Goal: Check status: Check status

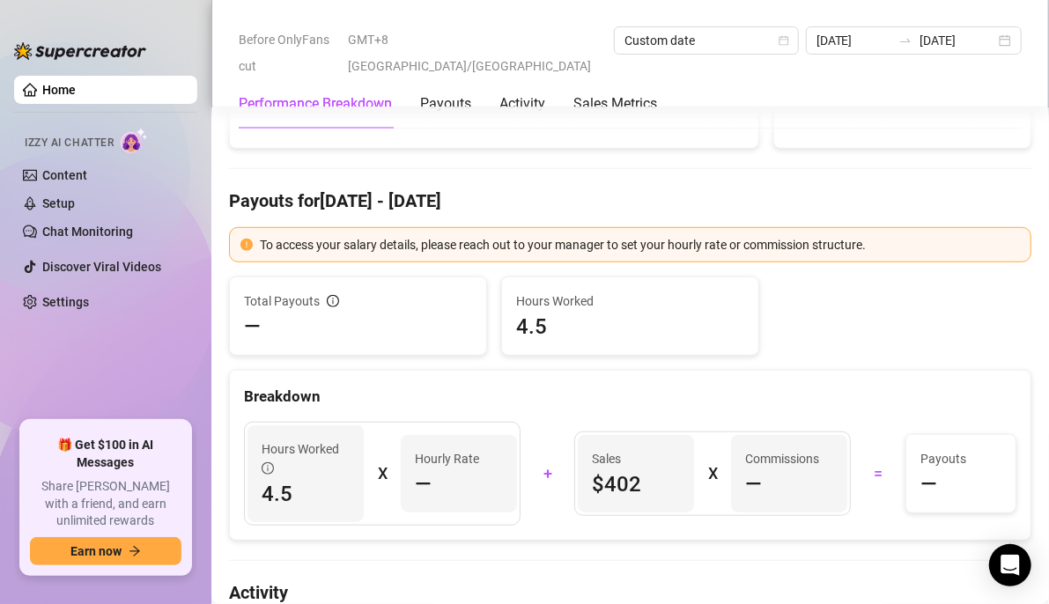
scroll to position [435, 0]
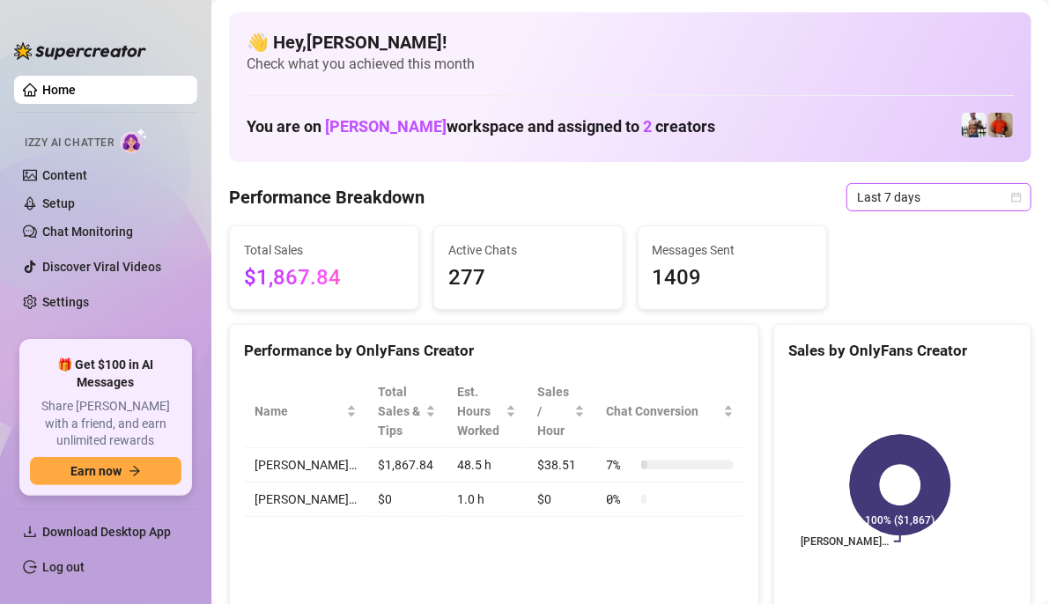
click at [1012, 201] on icon "calendar" at bounding box center [1017, 197] width 10 height 10
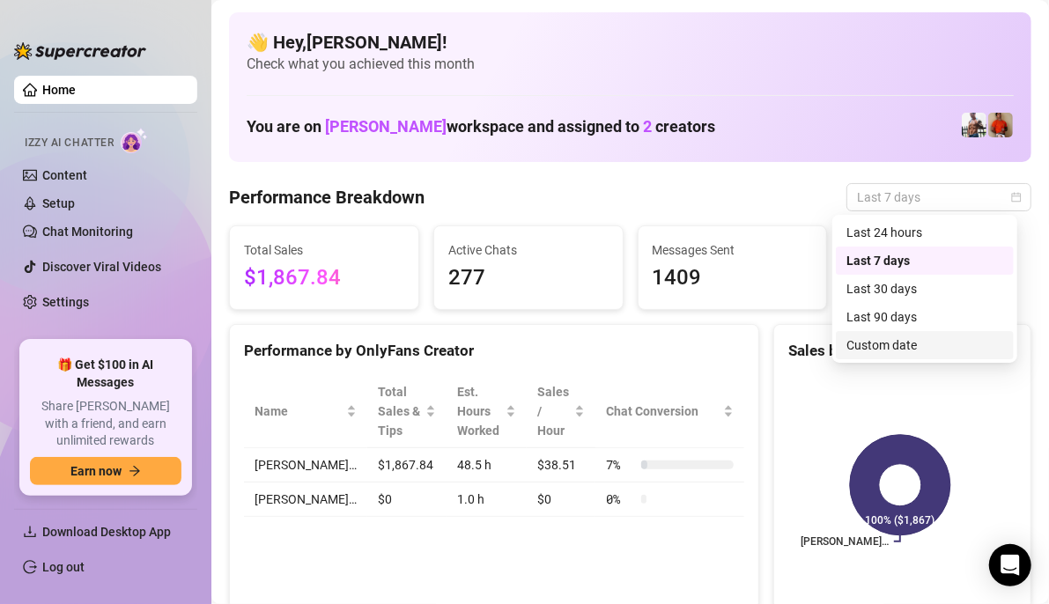
click at [897, 345] on div "Custom date" at bounding box center [924, 345] width 157 height 19
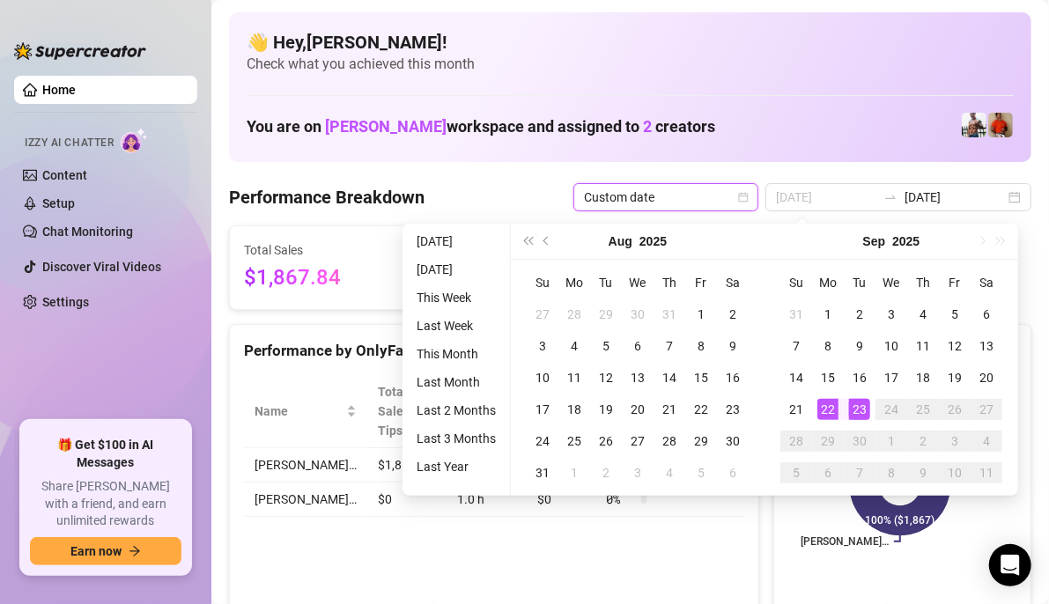
type input "[DATE]"
click at [859, 402] on div "23" at bounding box center [859, 409] width 21 height 21
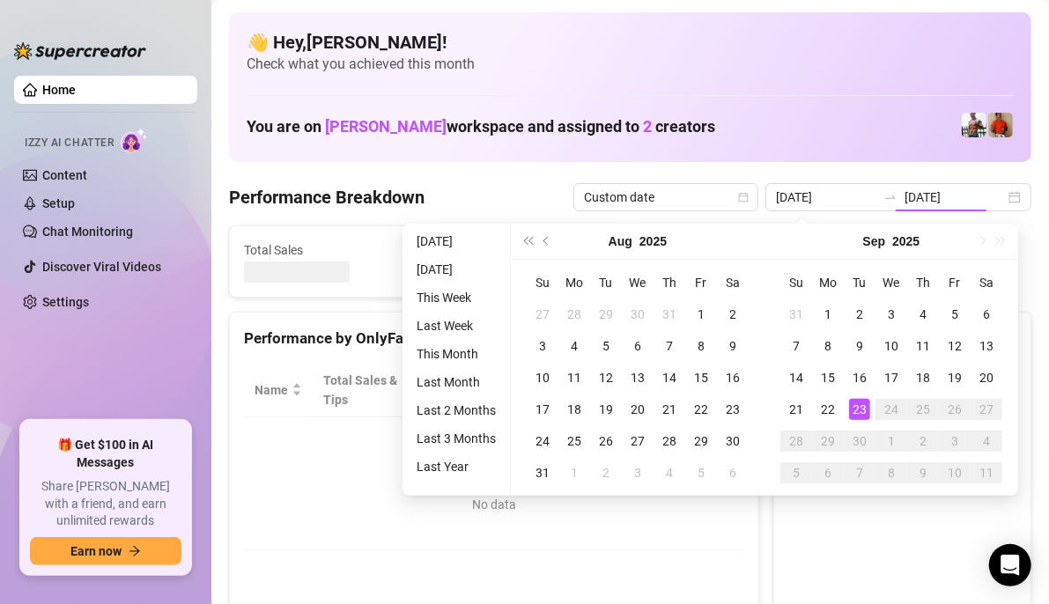
type input "[DATE]"
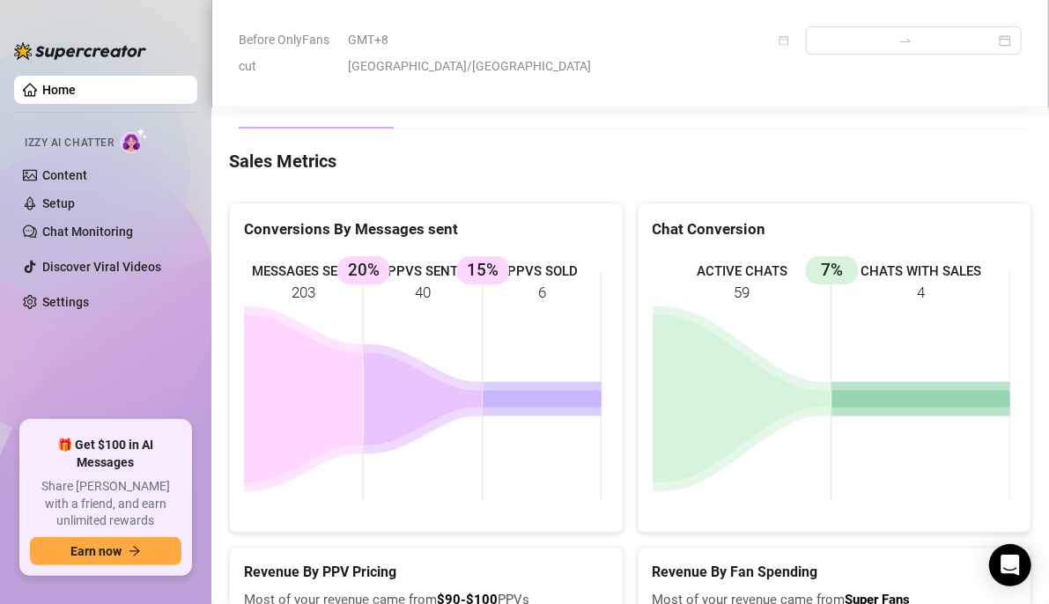
scroll to position [2587, 0]
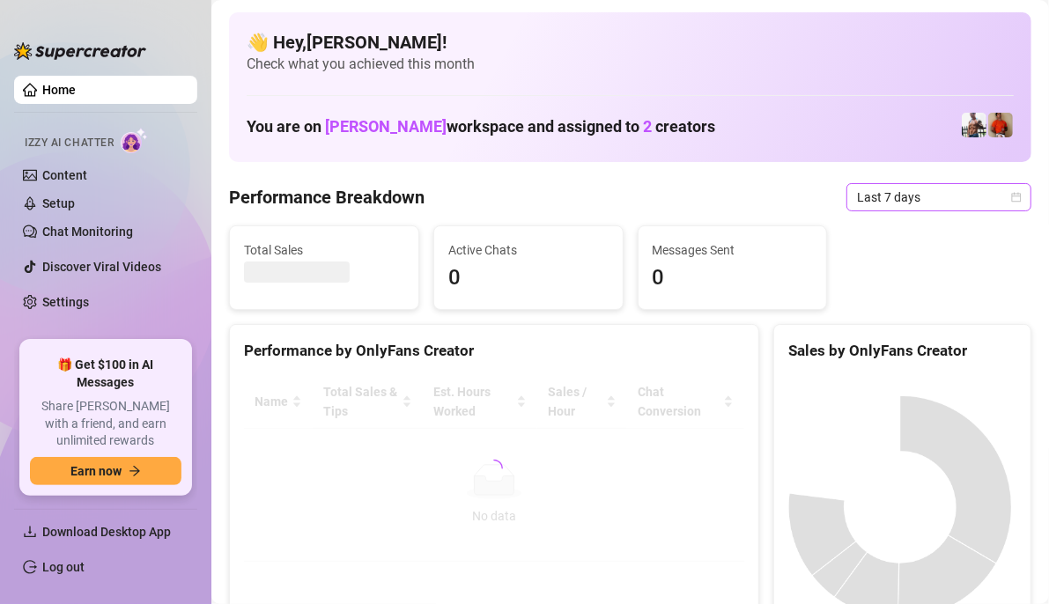
click at [1011, 192] on icon "calendar" at bounding box center [1016, 197] width 11 height 11
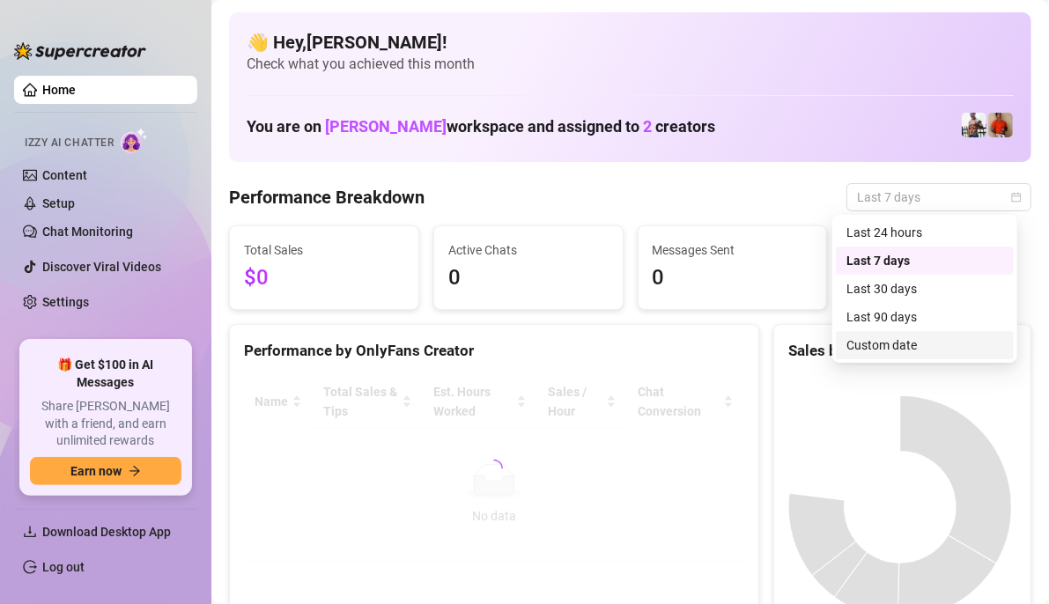
click at [914, 343] on div "Custom date" at bounding box center [924, 345] width 157 height 19
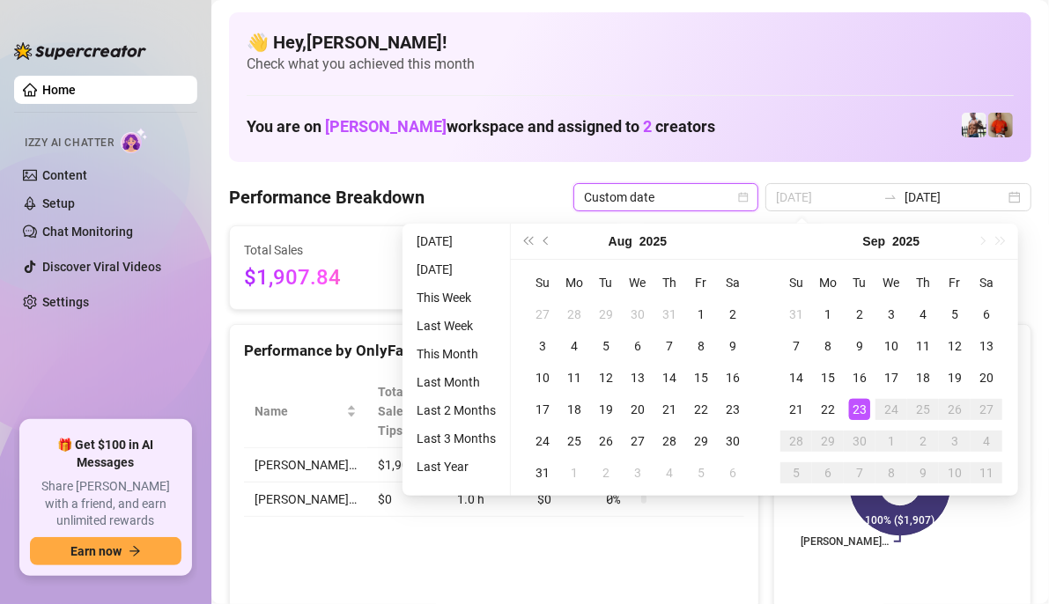
type input "[DATE]"
click at [860, 410] on div "23" at bounding box center [859, 409] width 21 height 21
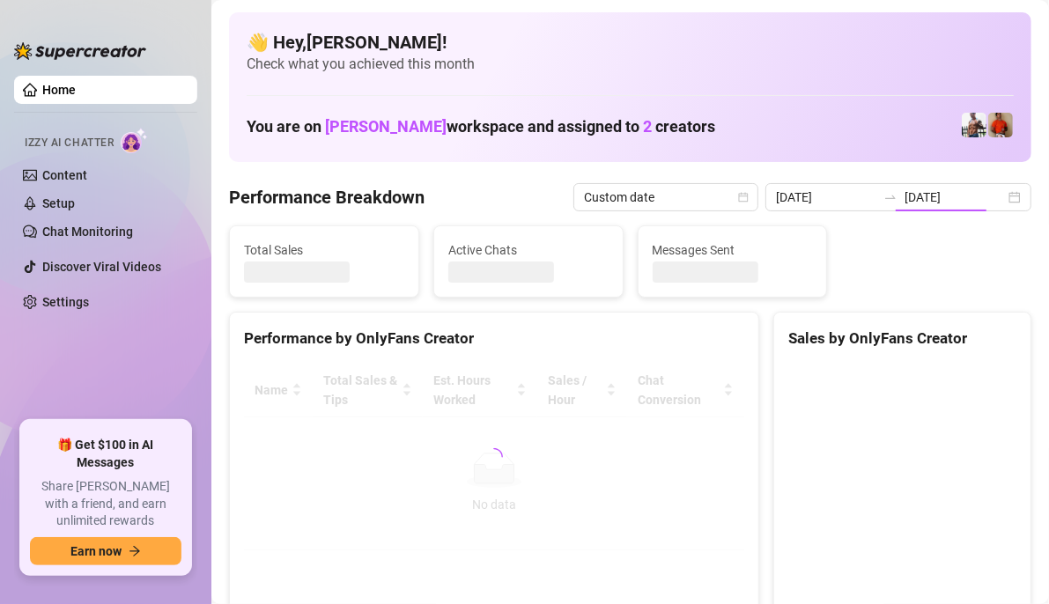
type input "[DATE]"
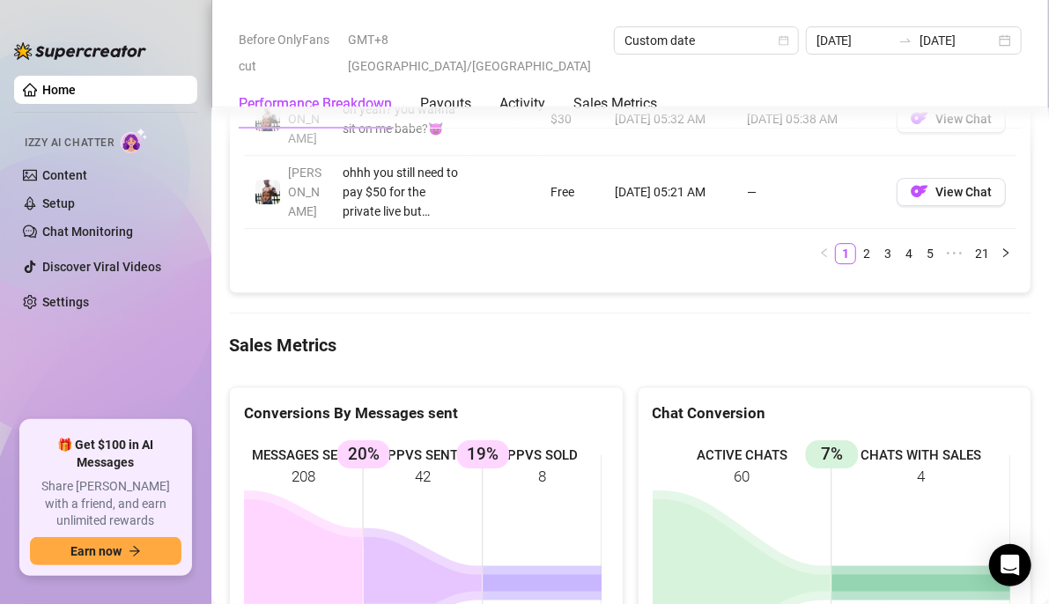
scroll to position [2383, 0]
